Goal: Transaction & Acquisition: Purchase product/service

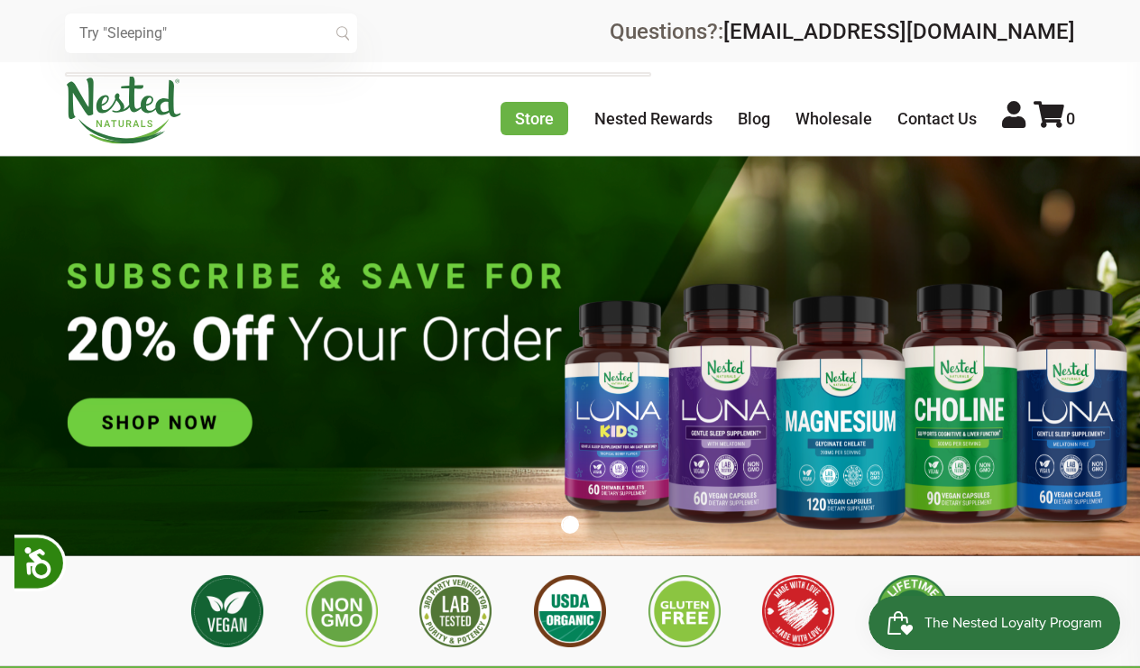
click at [276, 31] on input "text" at bounding box center [211, 34] width 292 height 40
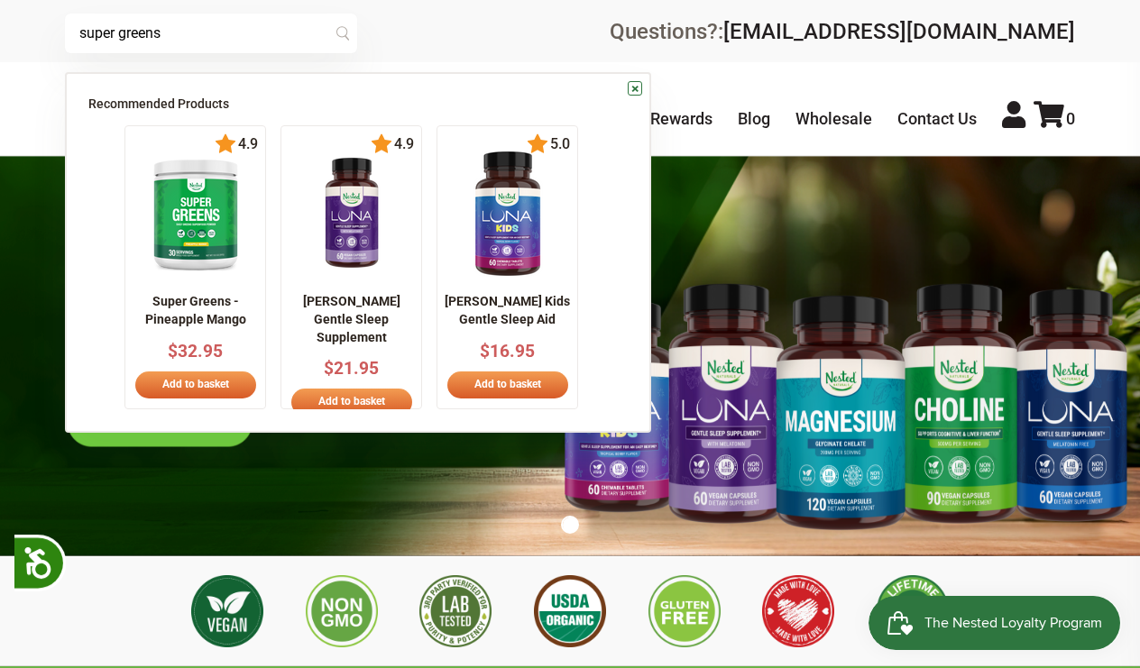
type input "super greens"
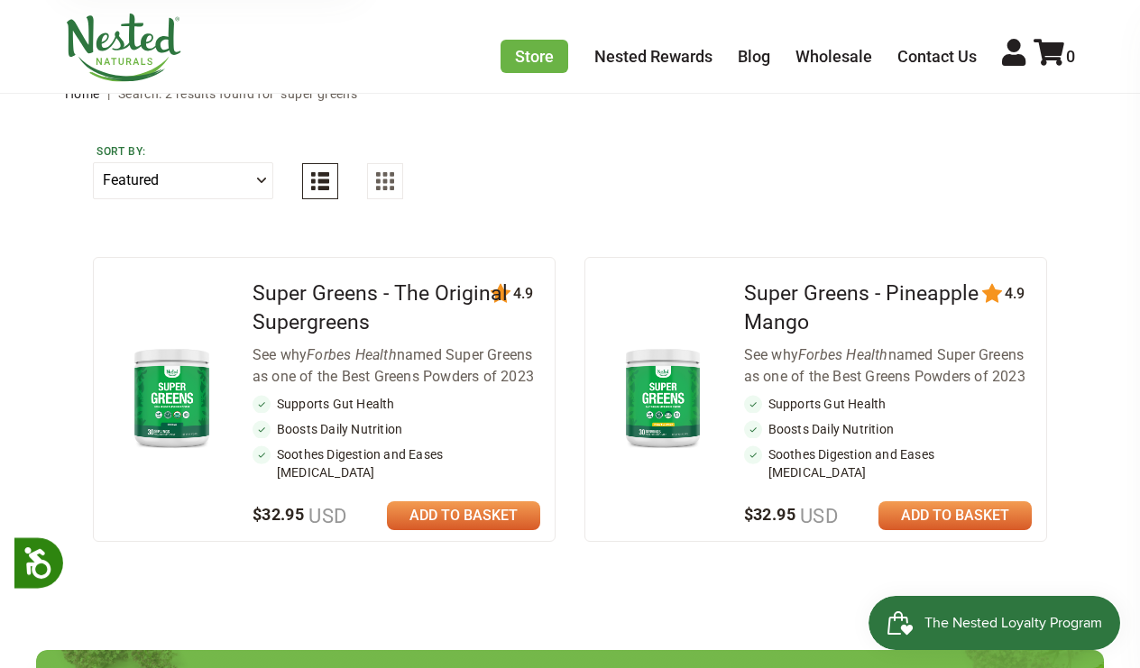
scroll to position [86, 0]
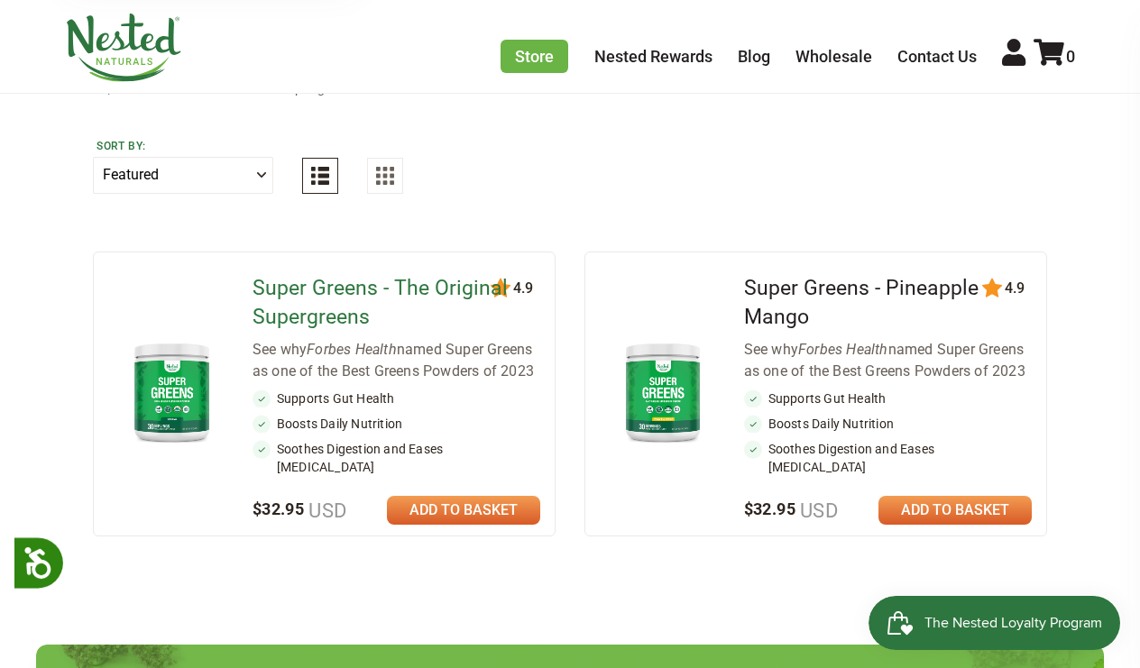
click at [406, 290] on link "Super Greens - The Original Supergreens" at bounding box center [380, 302] width 255 height 53
